Goal: Use online tool/utility

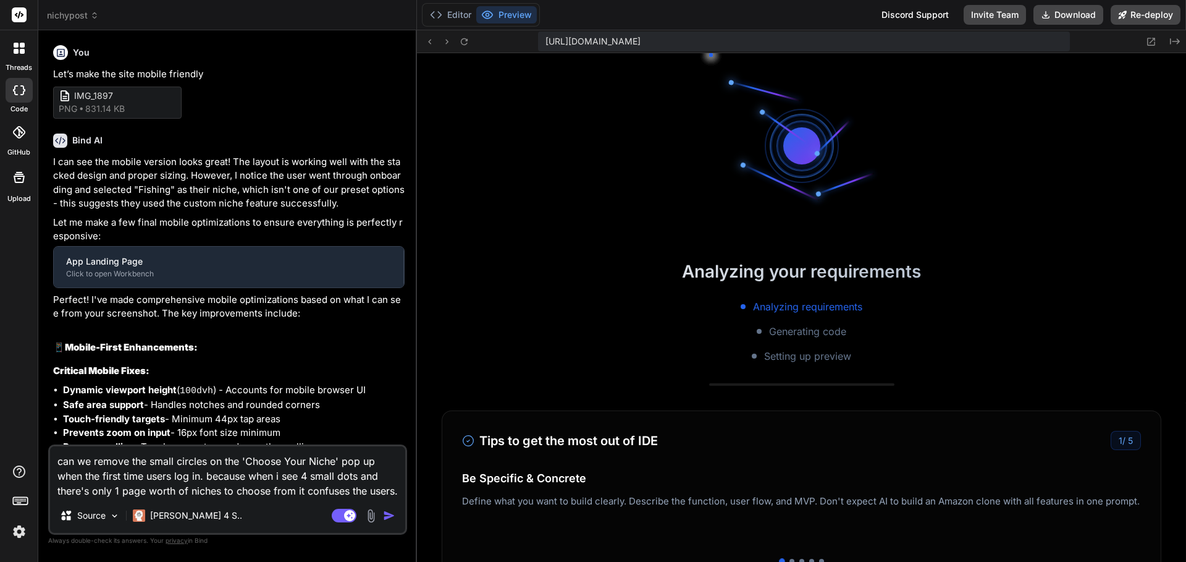
type textarea "x"
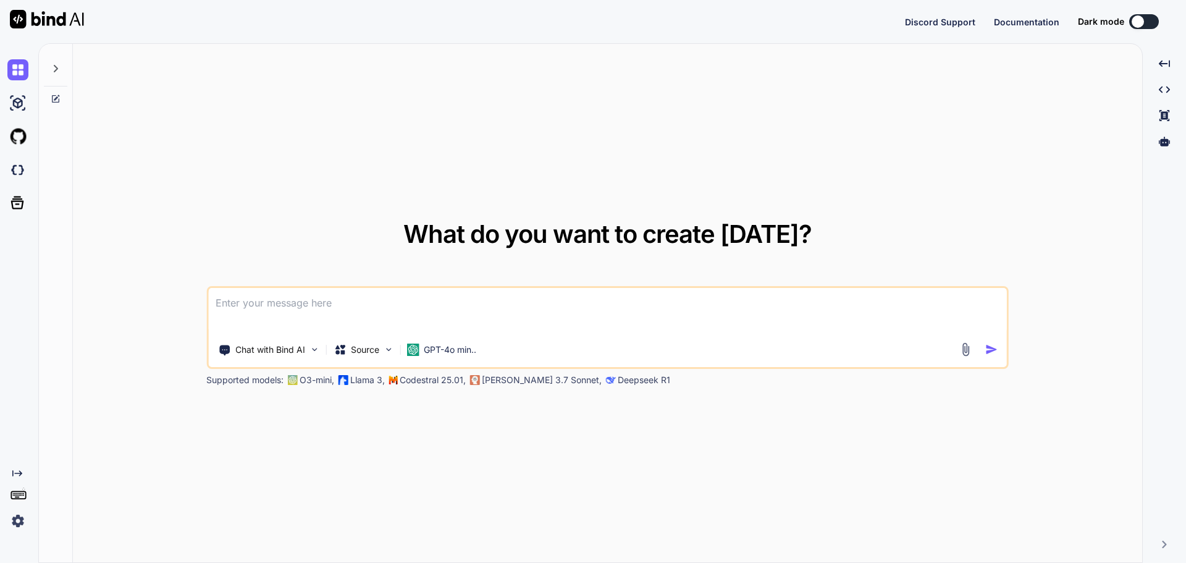
type textarea "x"
click at [22, 173] on img at bounding box center [17, 169] width 21 height 21
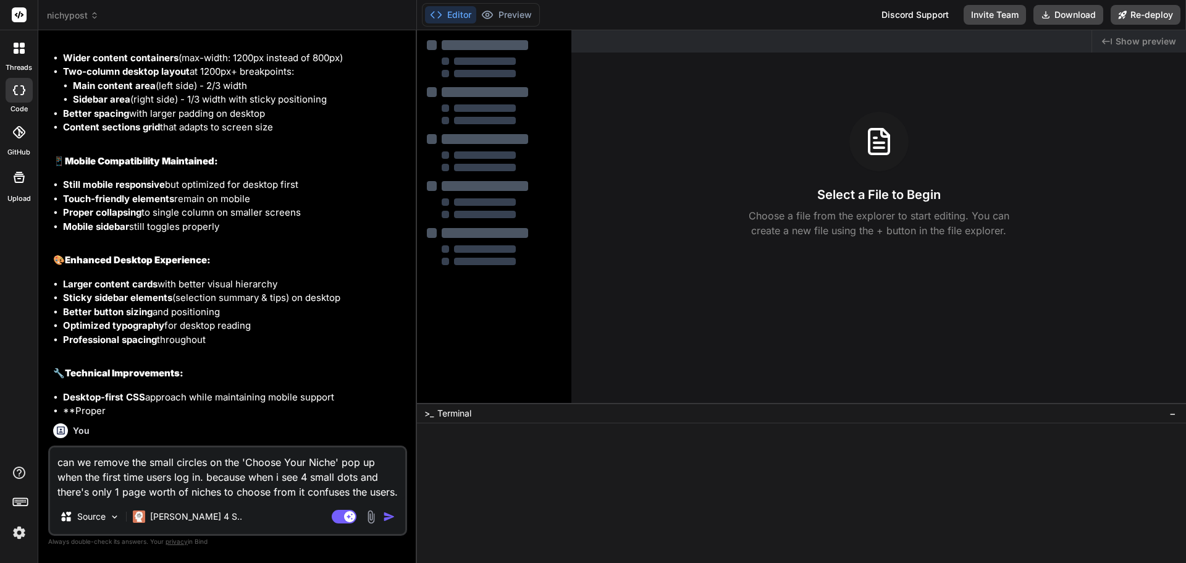
scroll to position [2577, 0]
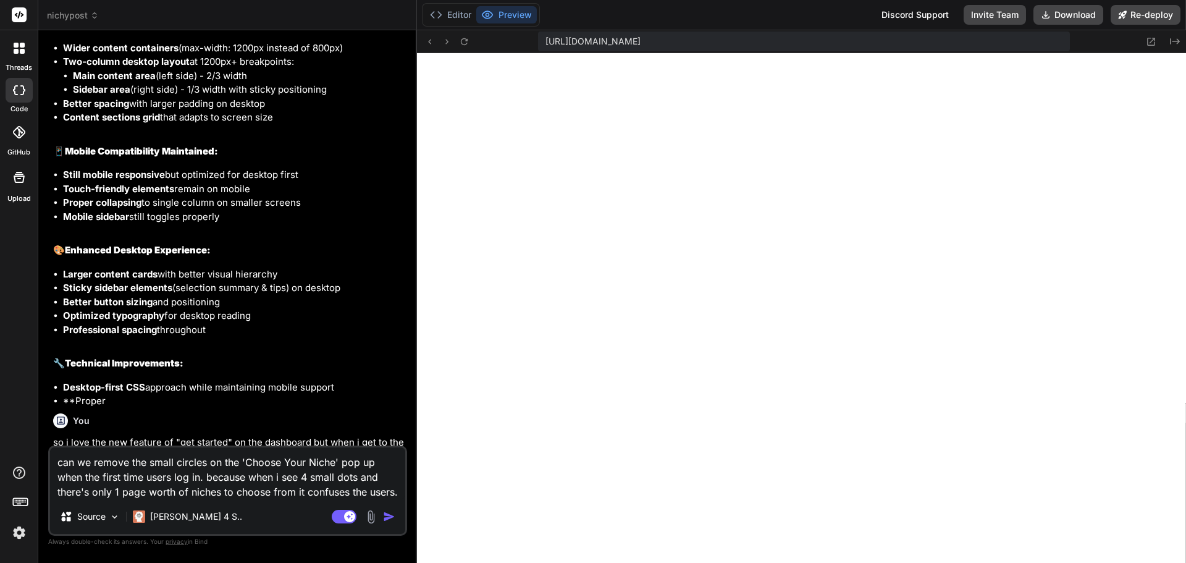
type textarea "x"
